Goal: Information Seeking & Learning: Learn about a topic

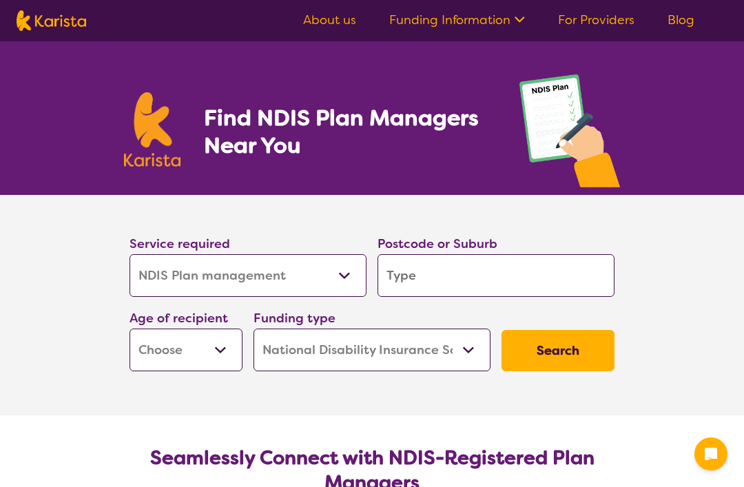
select select "NDIS Plan management"
select select "NDIS"
select select "NDIS Plan management"
select select "NDIS"
click at [350, 288] on select "Allied Health Assistant Assessment ([MEDICAL_DATA] or [MEDICAL_DATA]) Behaviour…" at bounding box center [248, 275] width 237 height 43
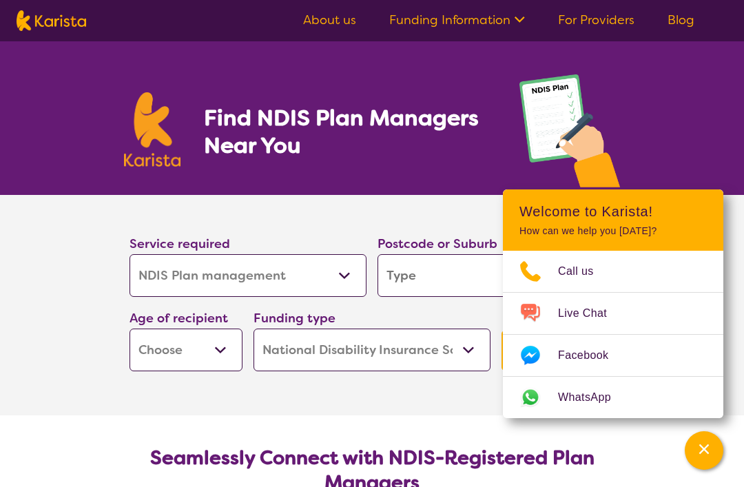
click at [449, 278] on input "search" at bounding box center [496, 275] width 237 height 43
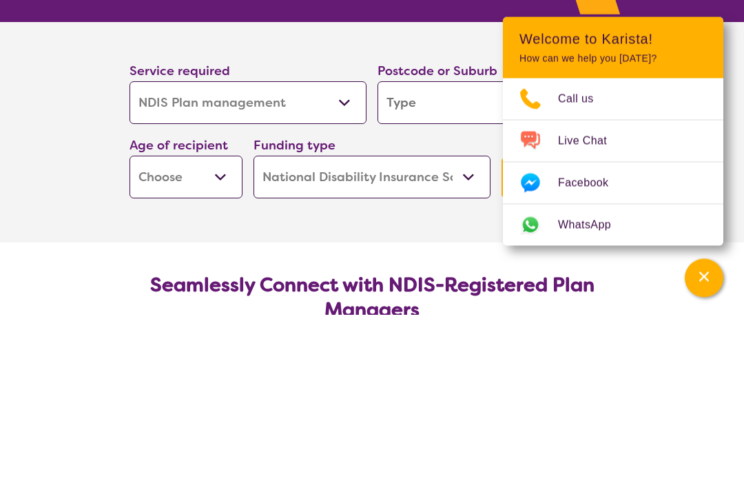
type input "5251"
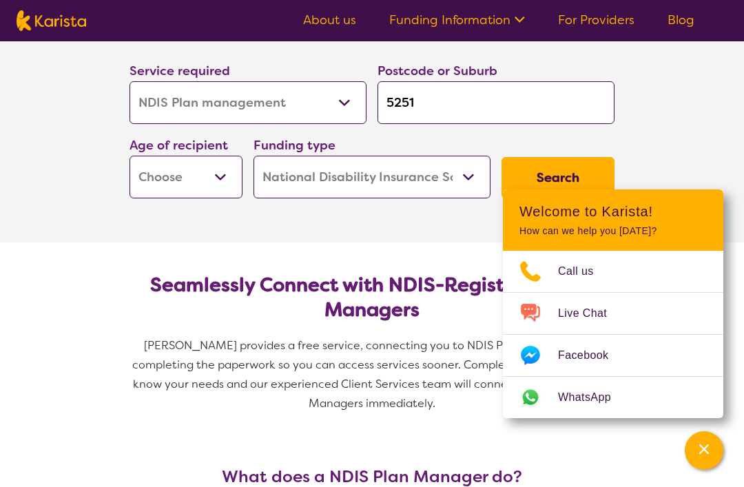
click at [215, 180] on select "Early Childhood - 0 to 9 Child - 10 to 11 Adolescent - 12 to 17 Adult - 18 to 6…" at bounding box center [186, 177] width 113 height 43
select select "EC"
click at [448, 183] on select "Home Care Package (HCP) National Disability Insurance Scheme (NDIS) I don't know" at bounding box center [372, 177] width 237 height 43
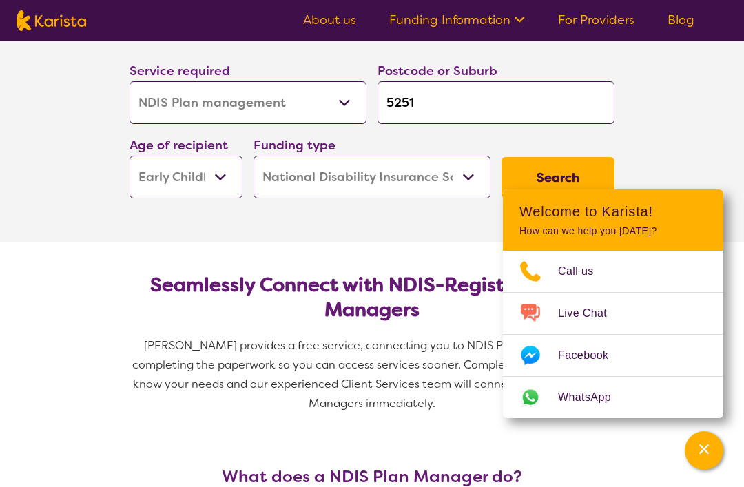
click at [586, 165] on button "Search" at bounding box center [558, 177] width 113 height 41
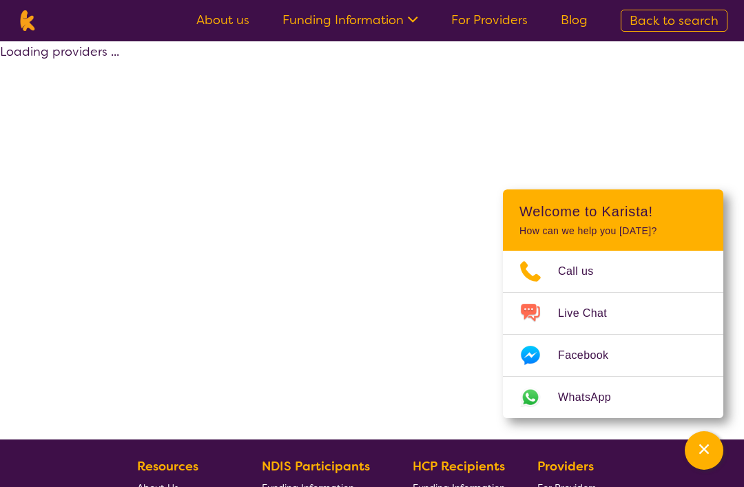
select select "by_score"
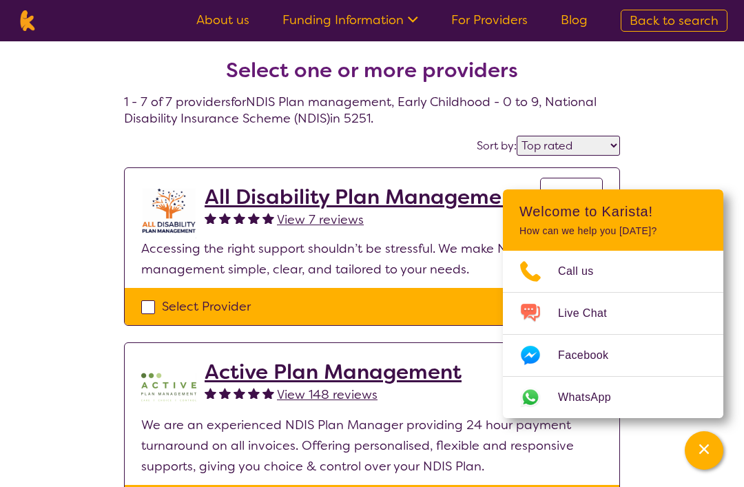
click at [703, 448] on icon "Channel Menu" at bounding box center [704, 449] width 10 height 10
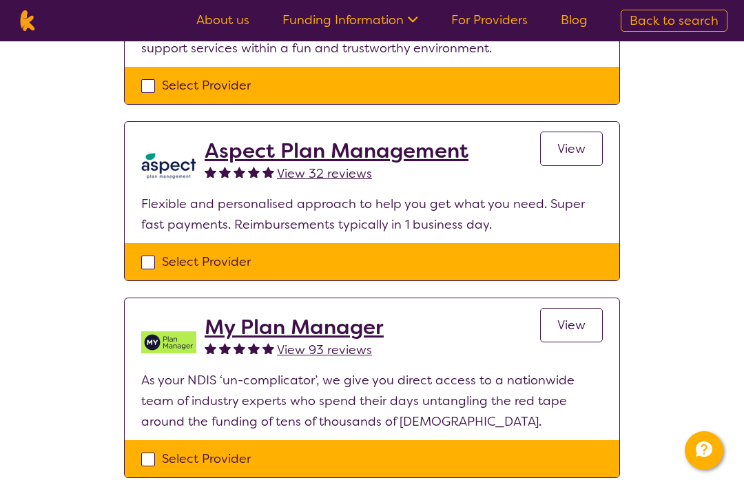
scroll to position [891, 0]
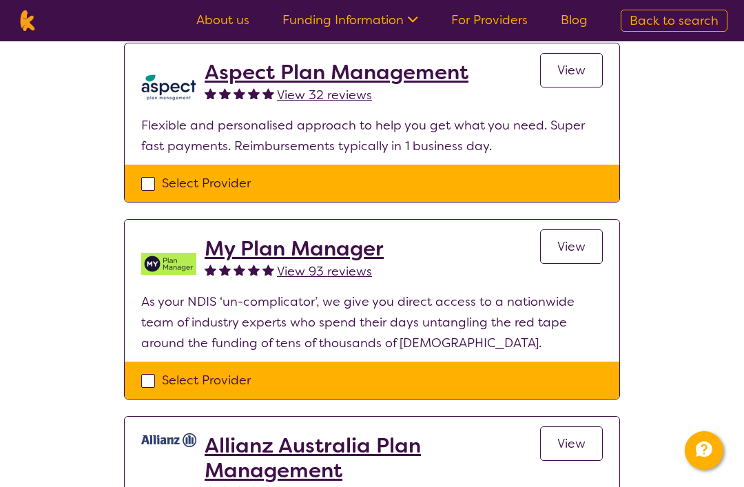
click at [150, 390] on div "Select Provider" at bounding box center [372, 380] width 462 height 21
checkbox input "true"
